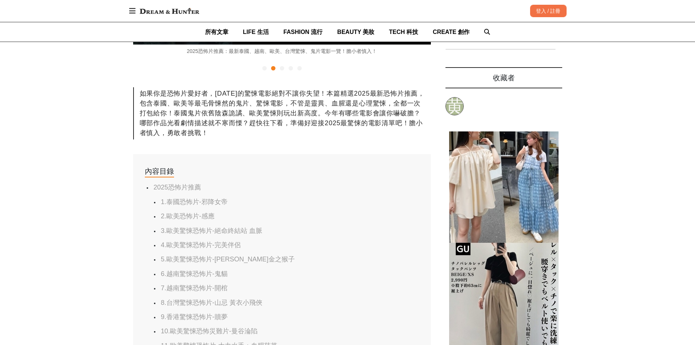
scroll to position [0, 298]
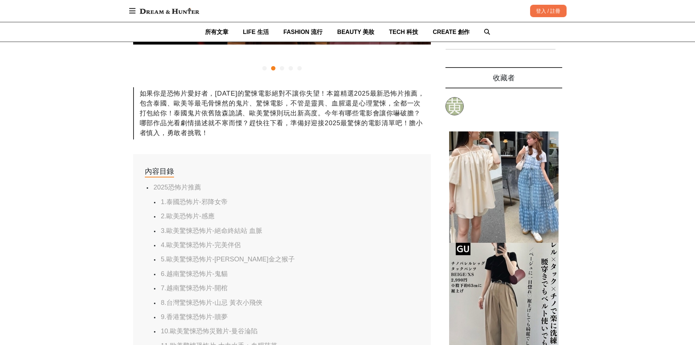
click at [207, 200] on link "1.泰國恐怖片-邪降女帝" at bounding box center [194, 201] width 67 height 7
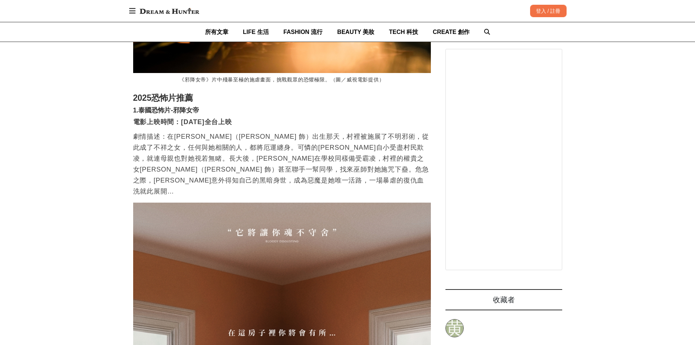
scroll to position [1589, 0]
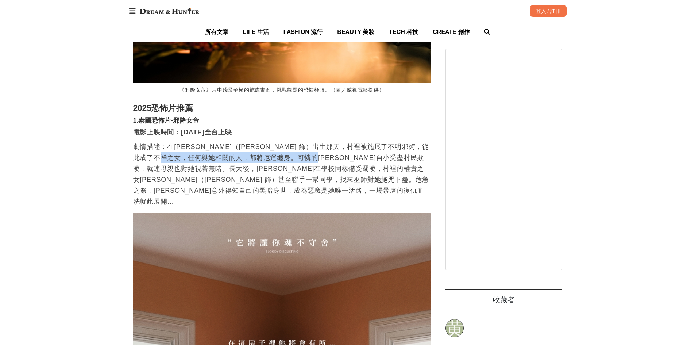
drag, startPoint x: 239, startPoint y: 151, endPoint x: 381, endPoint y: 153, distance: 142.4
click at [381, 153] on p "劇情描述：在[PERSON_NAME]（[PERSON_NAME] 飾）出生那天，村裡被施展了不明邪術，從此成了不祥之女，任何與她相關的人，都將厄運纏身。可憐…" at bounding box center [282, 174] width 298 height 66
click at [270, 170] on p "劇情描述：在[PERSON_NAME]（[PERSON_NAME] 飾）出生那天，村裡被施展了不明邪術，從此成了不祥之女，任何與她相關的人，都將厄運纏身。可憐…" at bounding box center [282, 174] width 298 height 66
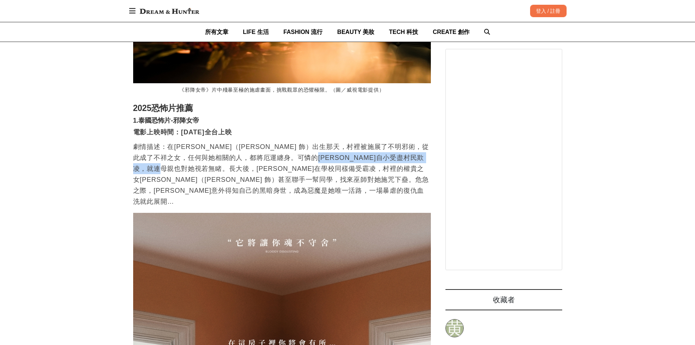
drag, startPoint x: 252, startPoint y: 164, endPoint x: 377, endPoint y: 153, distance: 125.6
click at [377, 153] on p "劇情描述：在[PERSON_NAME]（[PERSON_NAME] 飾）出生那天，村裡被施展了不明邪術，從此成了不祥之女，任何與她相關的人，都將厄運纏身。可憐…" at bounding box center [282, 174] width 298 height 66
click at [310, 165] on p "劇情描述：在[PERSON_NAME]（[PERSON_NAME] 飾）出生那天，村裡被施展了不明邪術，從此成了不祥之女，任何與她相關的人，都將厄運纏身。可憐…" at bounding box center [282, 174] width 298 height 66
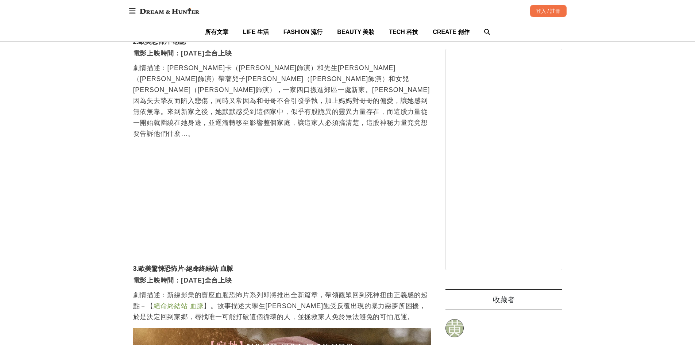
scroll to position [0, 298]
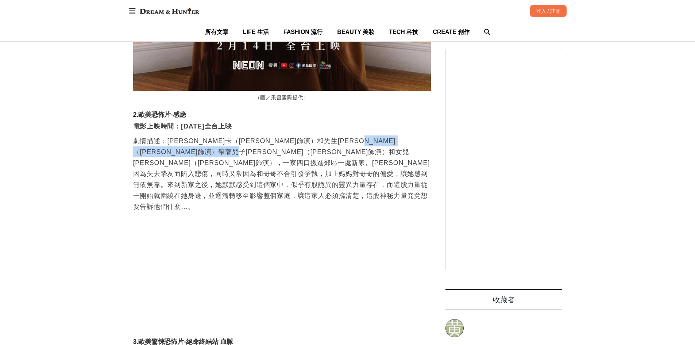
drag, startPoint x: 146, startPoint y: 139, endPoint x: 330, endPoint y: 138, distance: 184.0
click at [330, 138] on p "劇情描述：[PERSON_NAME]卡（[PERSON_NAME]飾演）和先生[PERSON_NAME]（[PERSON_NAME]飾演）帶著兒子[PERSO…" at bounding box center [282, 173] width 298 height 77
click at [183, 152] on p "劇情描述：[PERSON_NAME]卡（[PERSON_NAME]飾演）和先生[PERSON_NAME]（[PERSON_NAME]飾演）帶著兒子[PERSO…" at bounding box center [282, 173] width 298 height 77
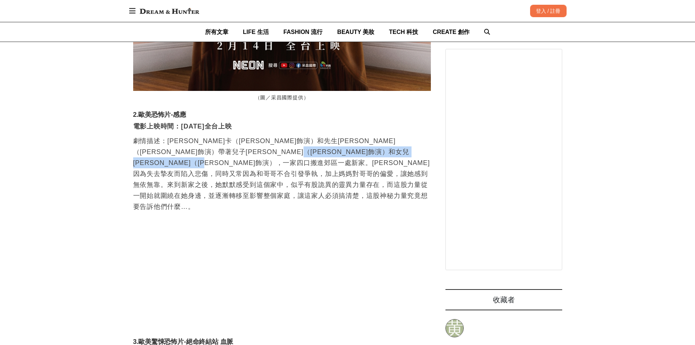
drag, startPoint x: 120, startPoint y: 155, endPoint x: 377, endPoint y: 155, distance: 257.0
click at [252, 157] on p "劇情描述：[PERSON_NAME]卡（[PERSON_NAME]飾演）和先生[PERSON_NAME]（[PERSON_NAME]飾演）帶著兒子[PERSO…" at bounding box center [282, 173] width 298 height 77
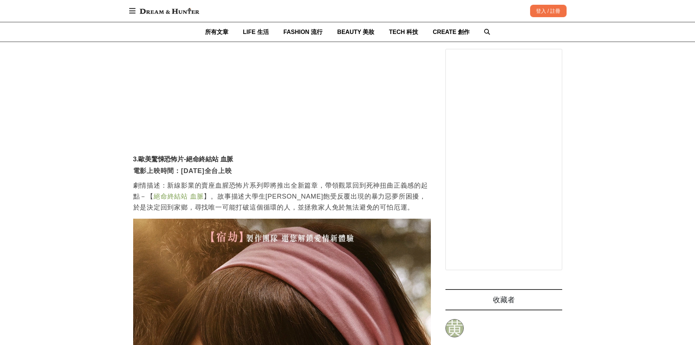
drag, startPoint x: 204, startPoint y: 130, endPoint x: 304, endPoint y: 137, distance: 100.3
click at [211, 180] on p "劇情描述：新線影業的賣座血腥恐怖片系列即將推出全新篇章，帶領觀眾回到死神扭曲正義感的起點－【 絕命終結站 血脈 】。故事描述大學生[PERSON_NAME]飽…" at bounding box center [282, 196] width 298 height 33
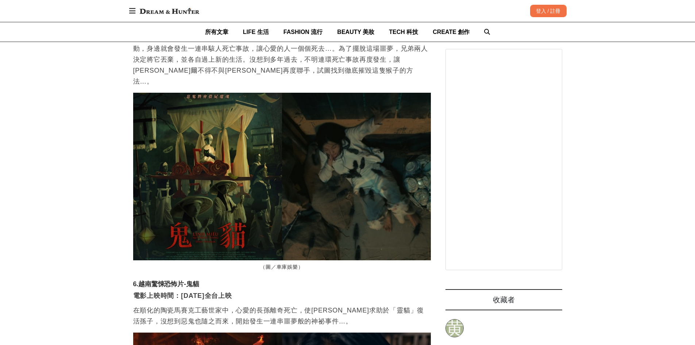
scroll to position [3925, 0]
